Goal: Task Accomplishment & Management: Manage account settings

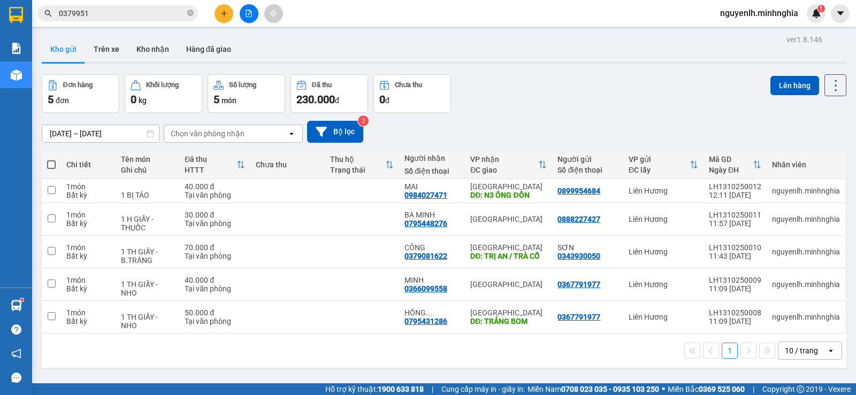
click at [218, 16] on button at bounding box center [223, 13] width 19 height 19
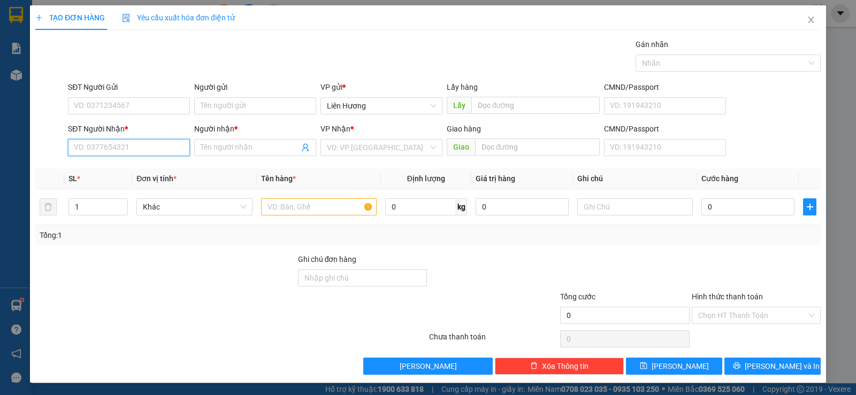
click at [134, 153] on input "SĐT Người Nhận *" at bounding box center [129, 147] width 122 height 17
click at [126, 171] on div "0375262926 - PHƯƠNG" at bounding box center [128, 169] width 108 height 12
type input "0375262926"
type input "PHƯƠNG"
type input "0375262926"
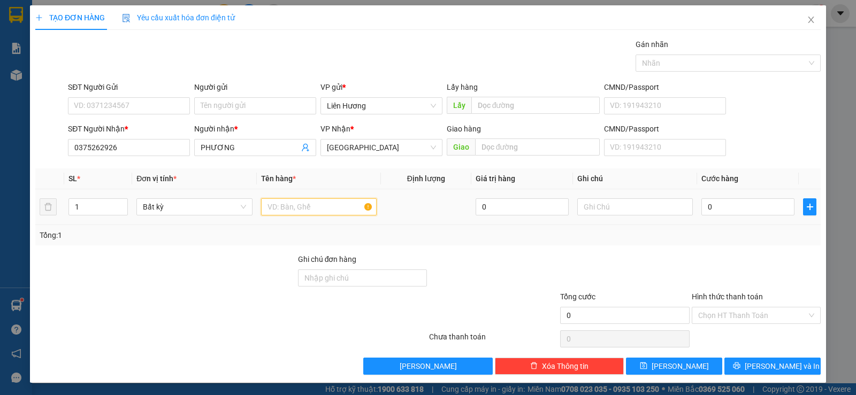
drag, startPoint x: 309, startPoint y: 211, endPoint x: 305, endPoint y: 221, distance: 11.2
click at [309, 212] on input "text" at bounding box center [319, 206] width 116 height 17
click at [580, 209] on input "text" at bounding box center [635, 206] width 116 height 17
type input "1 BỊ ĐEN - RĂNG"
type input "3"
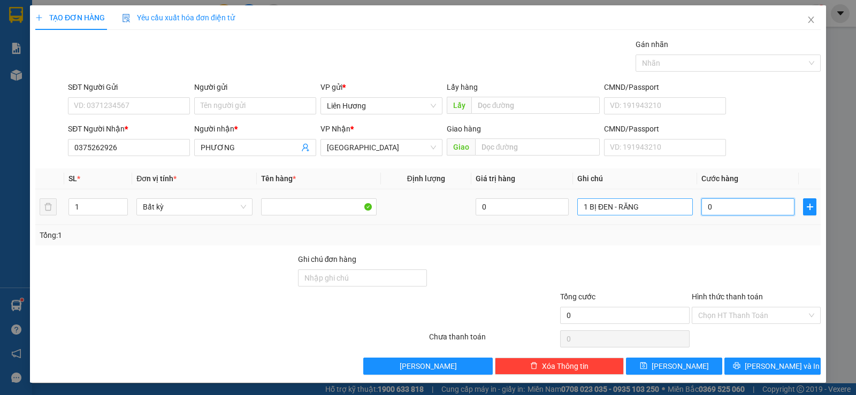
type input "3"
type input "30"
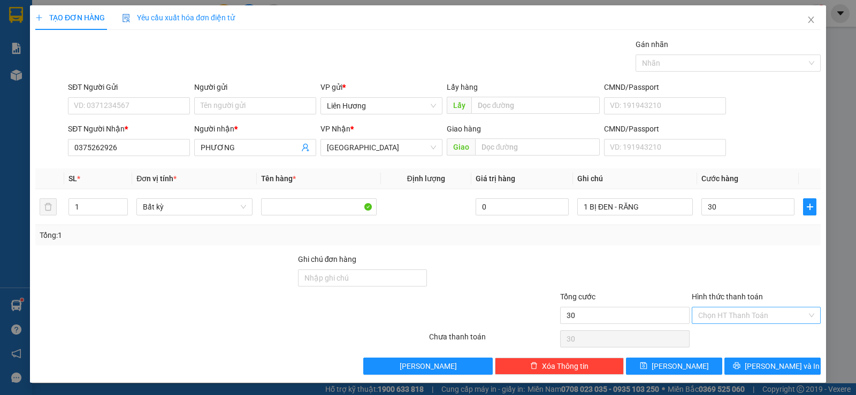
type input "30.000"
click at [735, 311] on input "Hình thức thanh toán" at bounding box center [752, 316] width 109 height 16
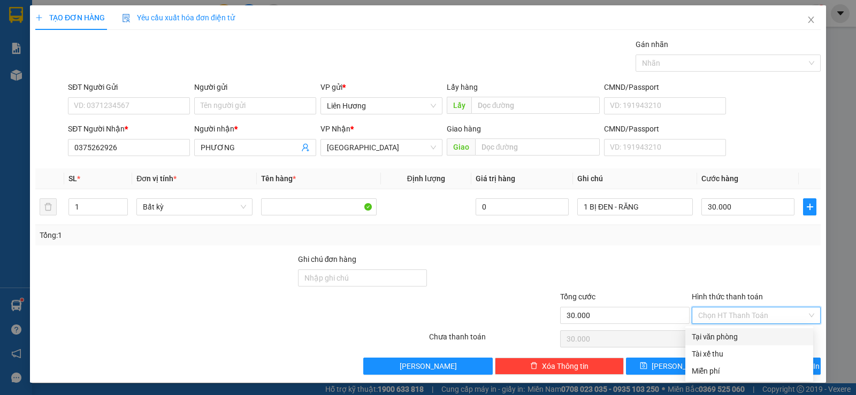
click at [730, 338] on div "Tại văn phòng" at bounding box center [749, 337] width 115 height 12
type input "0"
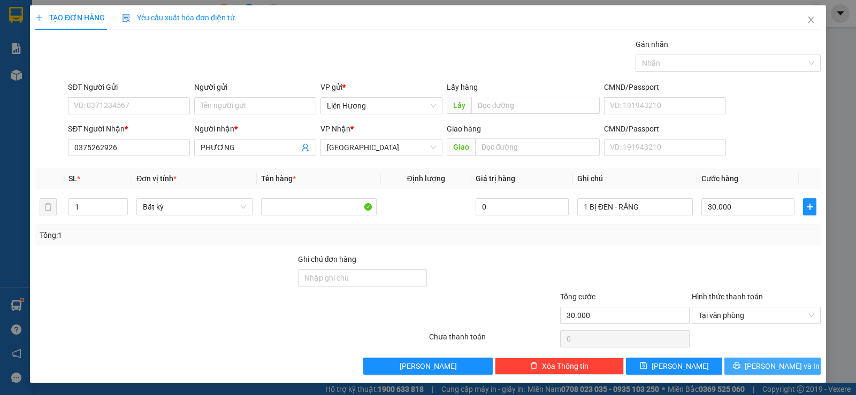
click at [740, 369] on icon "printer" at bounding box center [736, 365] width 7 height 7
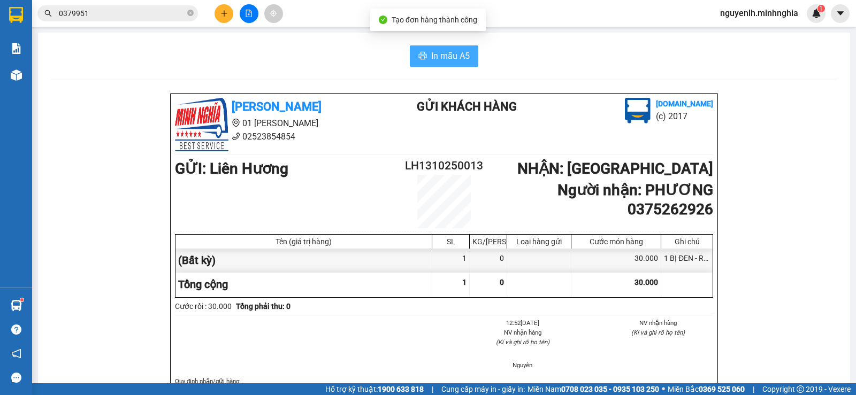
click at [419, 51] on button "In mẫu A5" at bounding box center [444, 55] width 68 height 21
click at [94, 10] on input "0379951" at bounding box center [122, 13] width 126 height 12
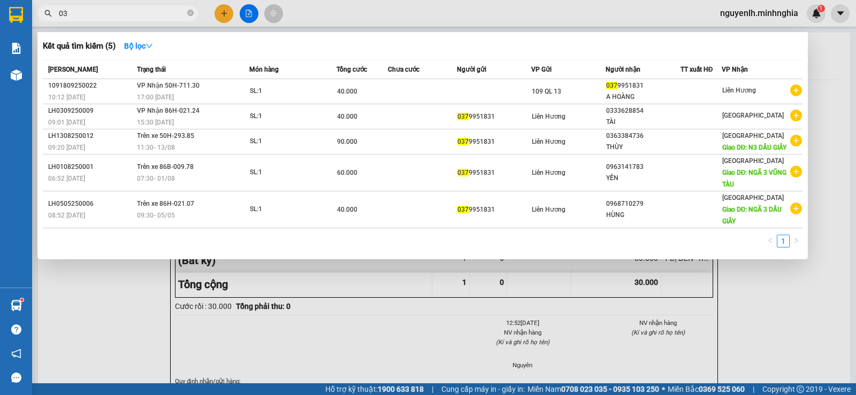
type input "0"
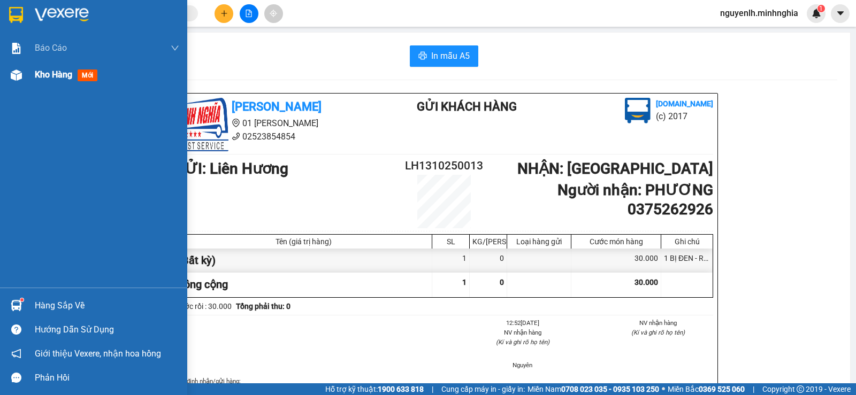
click at [25, 72] on div at bounding box center [16, 75] width 19 height 19
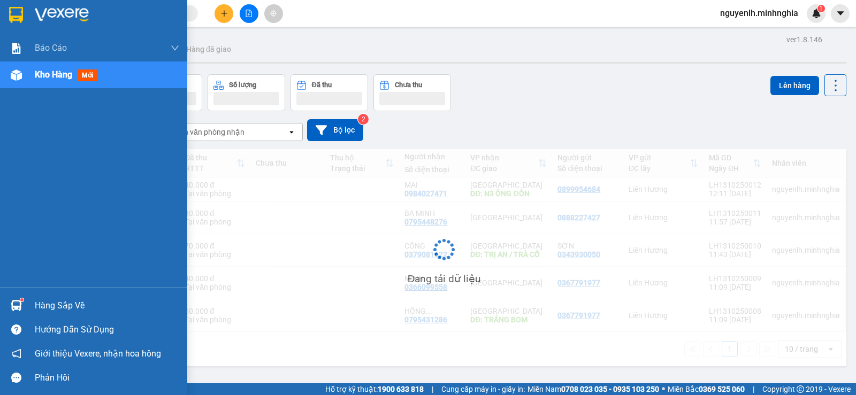
click at [25, 72] on div at bounding box center [16, 75] width 19 height 19
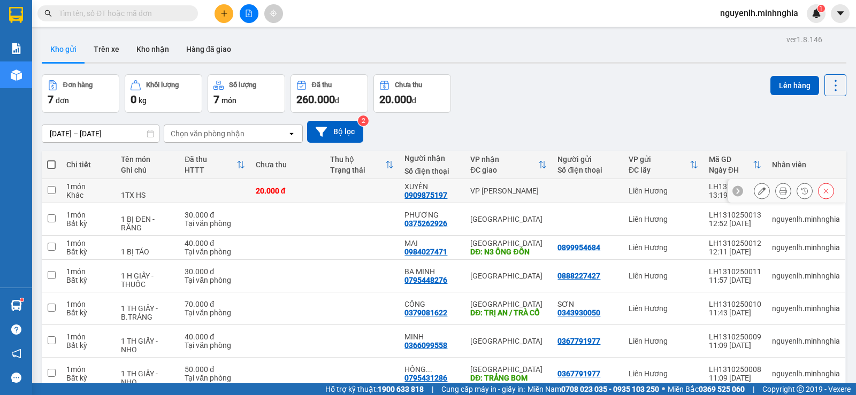
click at [754, 187] on button at bounding box center [761, 191] width 15 height 19
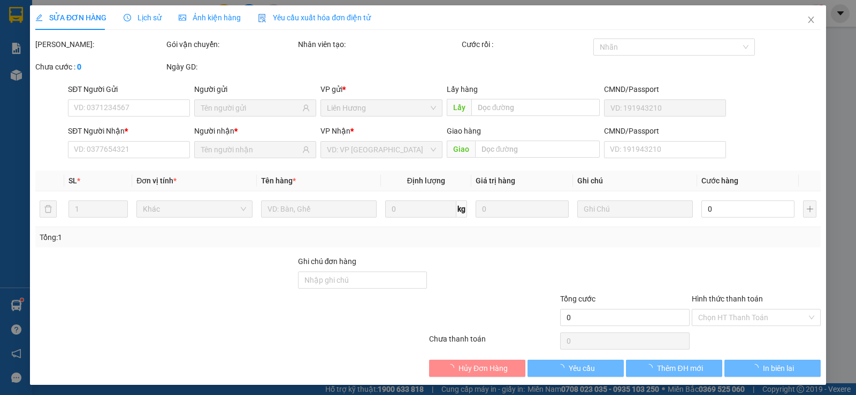
type input "0909875197"
type input "20.000"
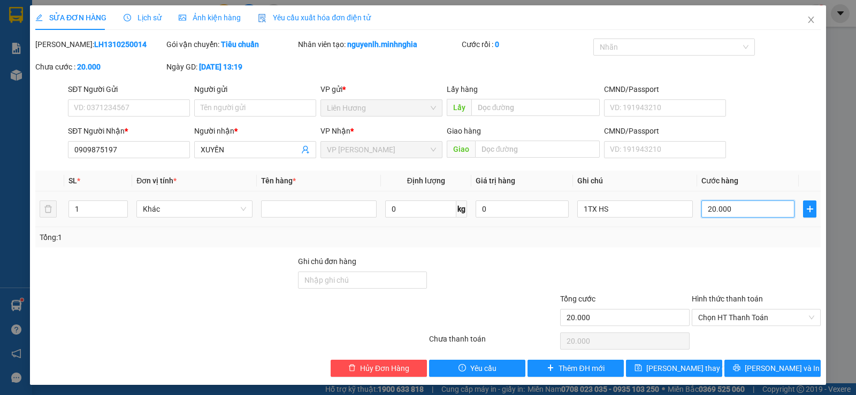
click at [724, 203] on input "20.000" at bounding box center [747, 209] width 93 height 17
type input "3"
type input "30"
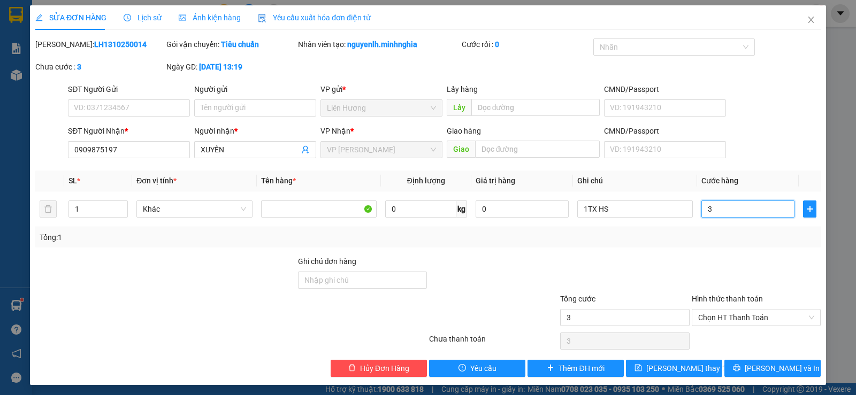
type input "30"
click at [707, 316] on span "Chọn HT Thanh Toán" at bounding box center [756, 318] width 116 height 16
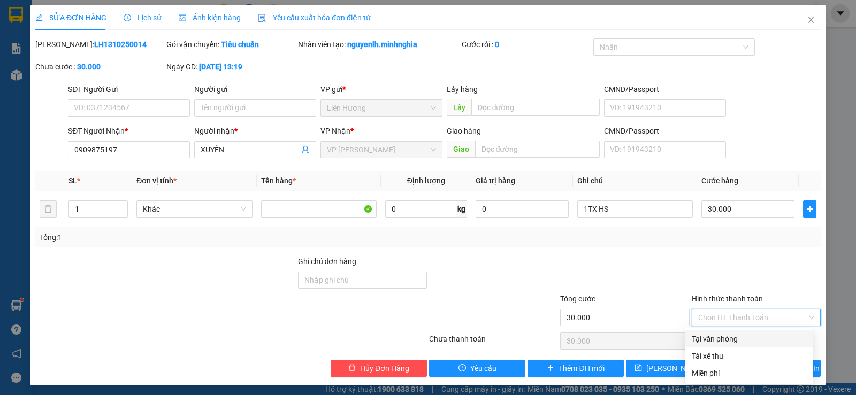
click at [716, 342] on div "Tại văn phòng" at bounding box center [749, 339] width 115 height 12
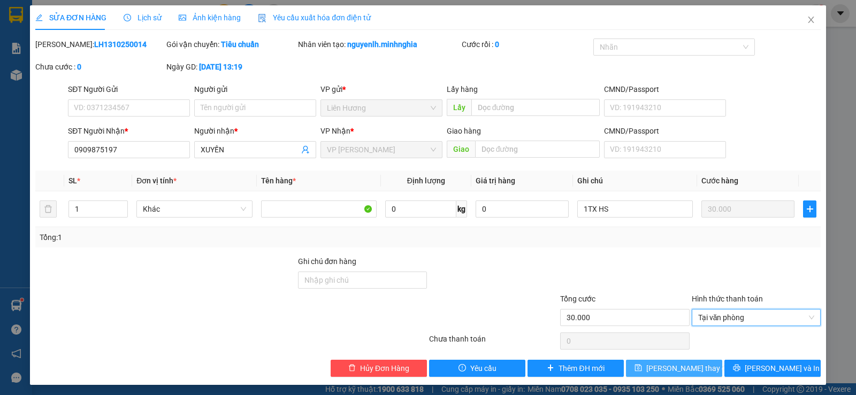
click at [676, 370] on span "[PERSON_NAME] thay đổi" at bounding box center [689, 369] width 86 height 12
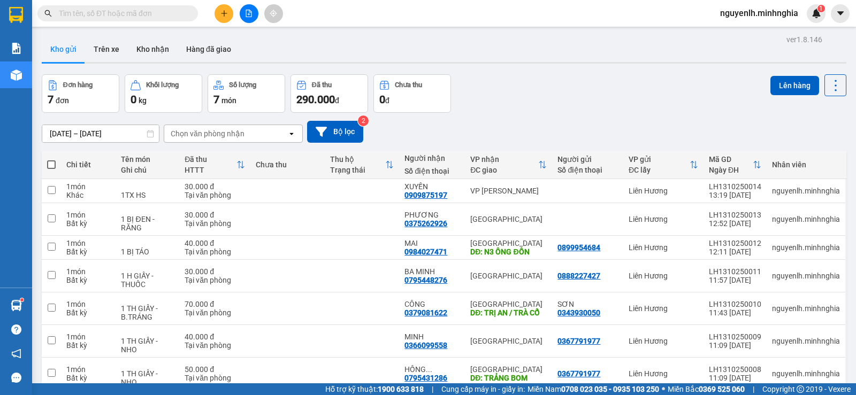
click at [51, 160] on span at bounding box center [51, 164] width 9 height 9
click at [51, 159] on input "checkbox" at bounding box center [51, 159] width 0 height 0
checkbox input "true"
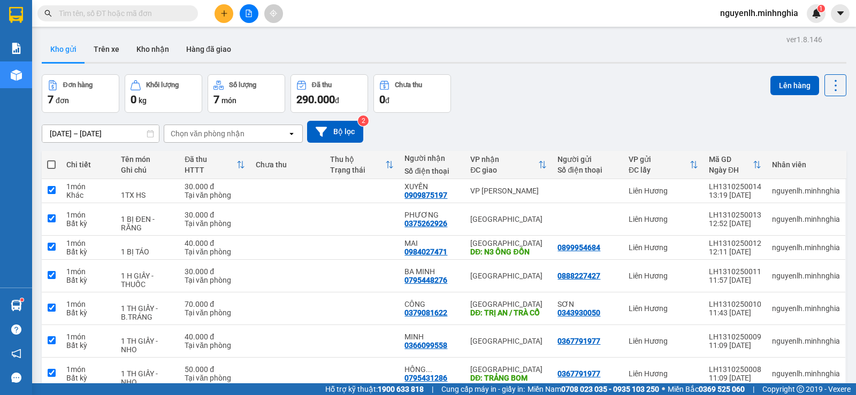
checkbox input "true"
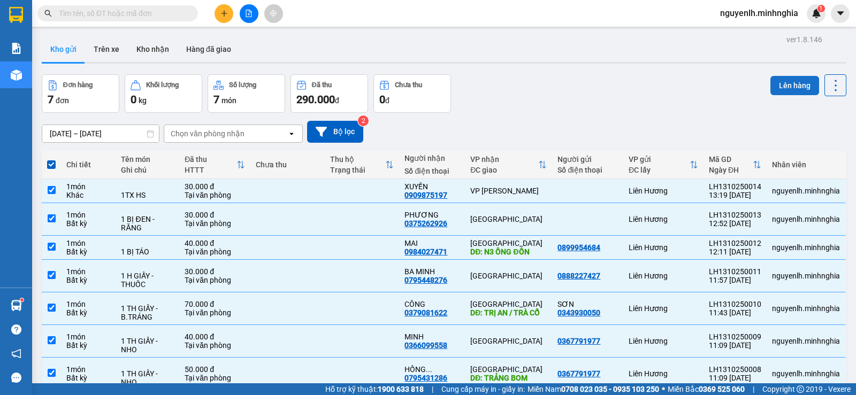
click at [781, 76] on button "Lên hàng" at bounding box center [794, 85] width 49 height 19
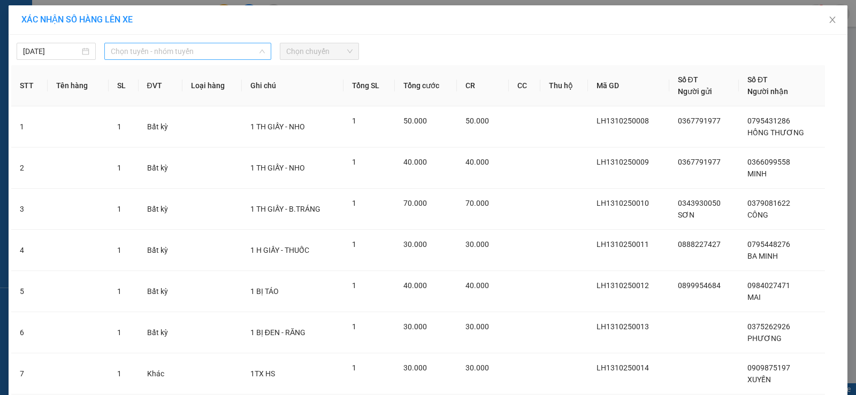
drag, startPoint x: 144, startPoint y: 49, endPoint x: 137, endPoint y: 97, distance: 48.7
click at [144, 50] on span "Chọn tuyến - nhóm tuyến" at bounding box center [188, 51] width 154 height 16
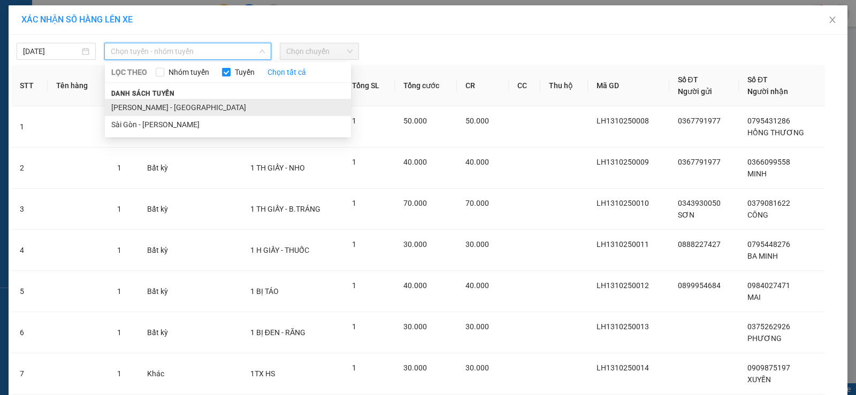
click at [148, 108] on li "[PERSON_NAME] - [GEOGRAPHIC_DATA]" at bounding box center [228, 107] width 246 height 17
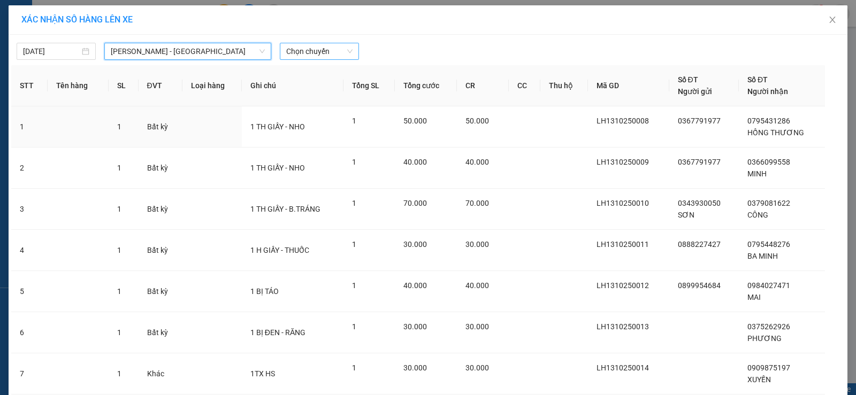
click at [310, 53] on span "Chọn chuyến" at bounding box center [319, 51] width 66 height 16
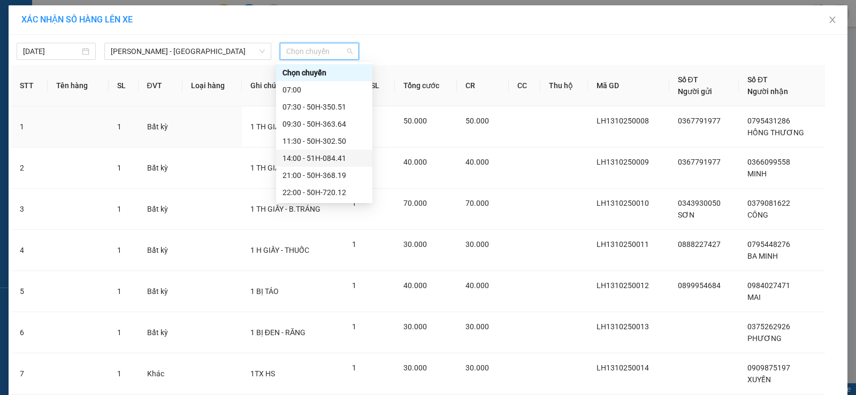
click at [334, 162] on div "14:00 - 51H-084.41" at bounding box center [323, 158] width 83 height 12
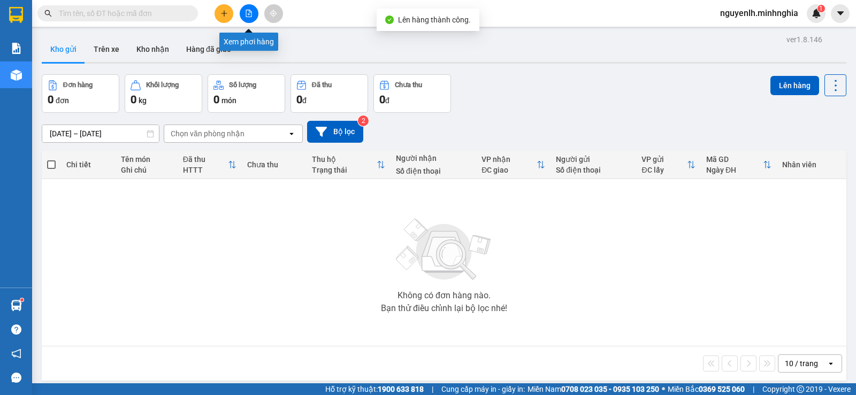
click at [251, 8] on button at bounding box center [249, 13] width 19 height 19
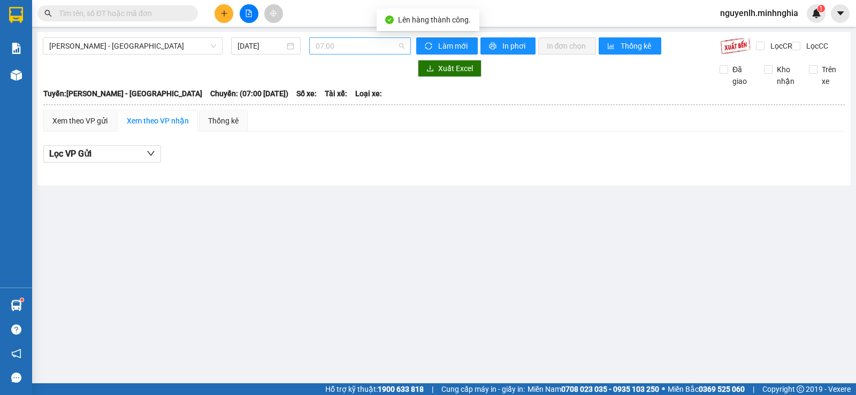
click at [356, 40] on span "07:00" at bounding box center [360, 46] width 88 height 16
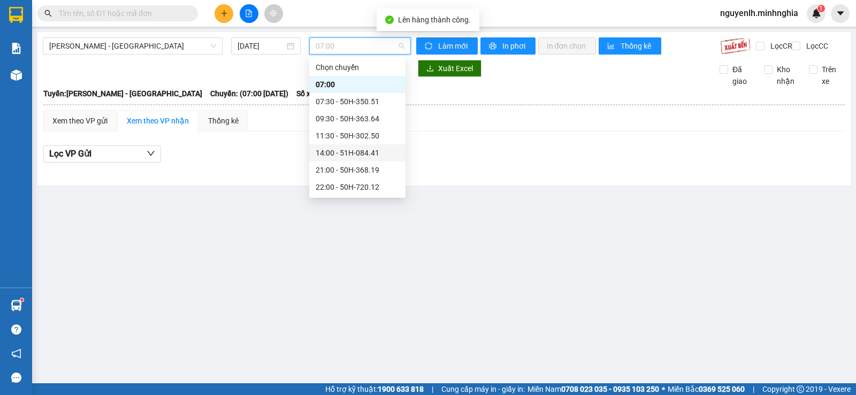
click at [353, 149] on div "14:00 - 51H-084.41" at bounding box center [357, 153] width 83 height 12
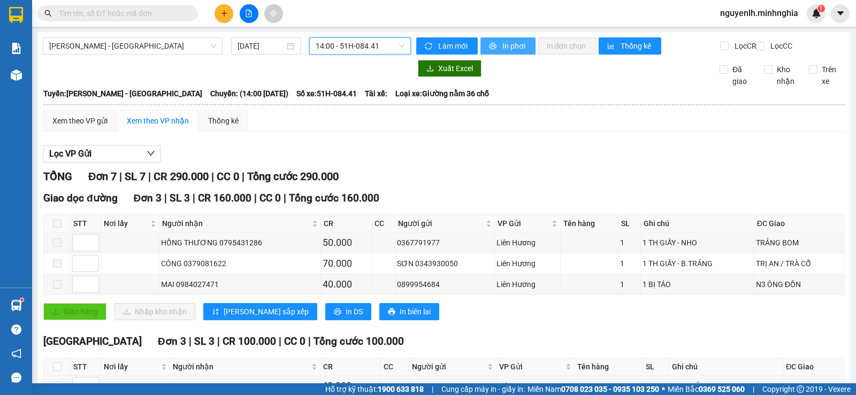
click at [510, 45] on span "In phơi" at bounding box center [514, 46] width 25 height 12
click at [435, 157] on div "Lọc VP Gửi" at bounding box center [443, 154] width 801 height 18
click at [109, 42] on span "[PERSON_NAME] - [GEOGRAPHIC_DATA]" at bounding box center [132, 46] width 167 height 16
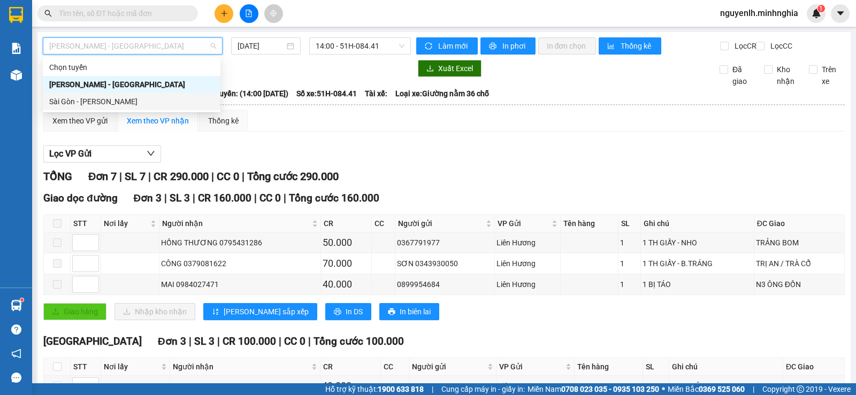
click at [108, 102] on div "Sài Gòn - [PERSON_NAME]" at bounding box center [131, 102] width 165 height 12
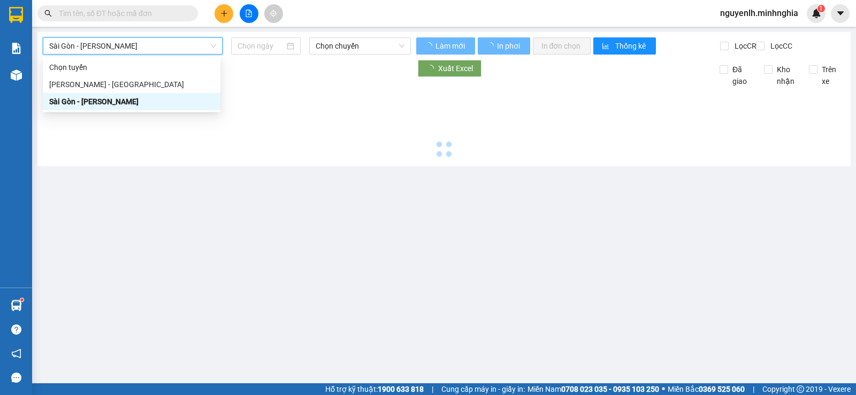
type input "[DATE]"
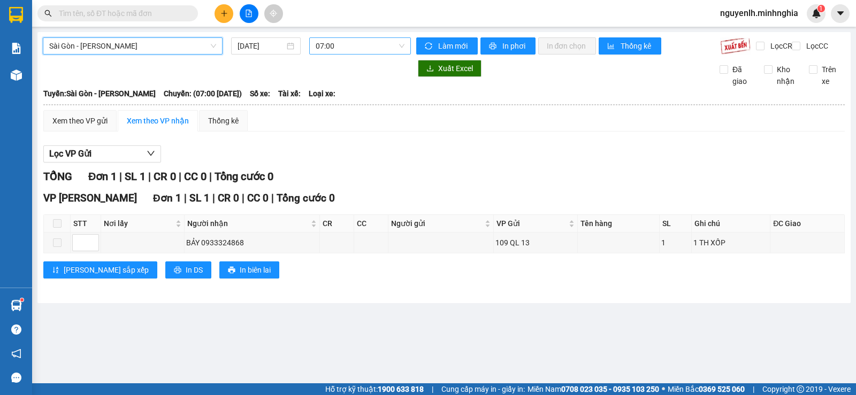
drag, startPoint x: 318, startPoint y: 57, endPoint x: 338, endPoint y: 48, distance: 22.5
click at [319, 55] on div "Sài Gòn - Phan Rí [GEOGRAPHIC_DATA] - Phan Rí [DATE] 07:00" at bounding box center [227, 45] width 368 height 17
click at [340, 47] on span "07:00" at bounding box center [360, 46] width 88 height 16
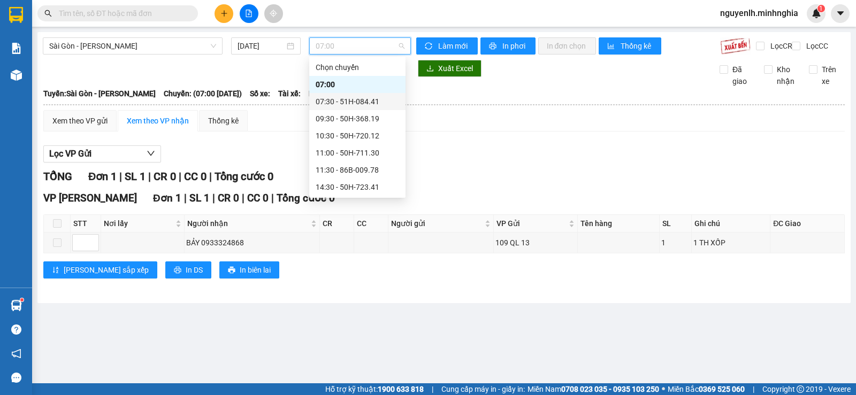
click at [359, 102] on div "07:30 - 51H-084.41" at bounding box center [357, 102] width 83 height 12
